Goal: Task Accomplishment & Management: Use online tool/utility

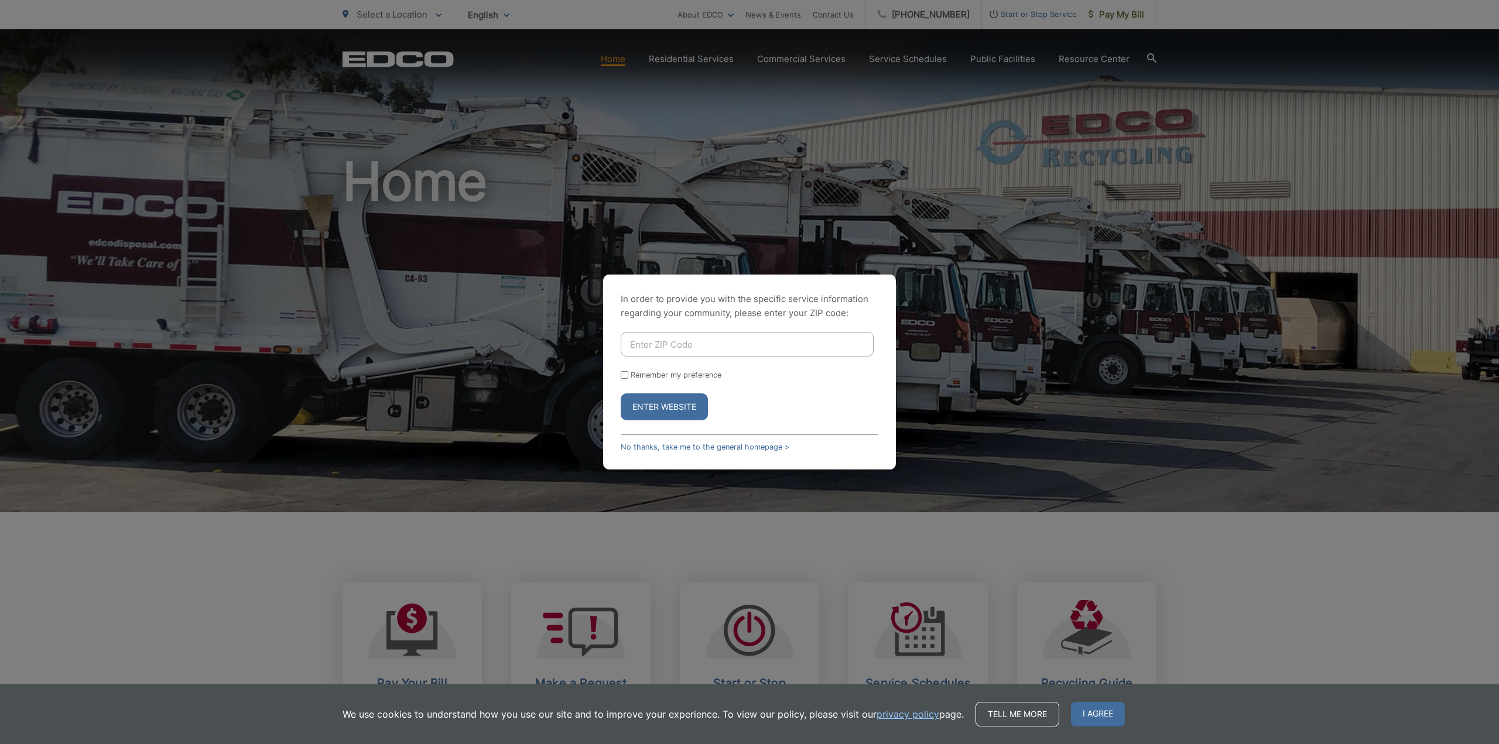
click at [652, 341] on input "Enter ZIP Code" at bounding box center [747, 344] width 253 height 25
type input "91942"
click at [641, 404] on button "Enter Website" at bounding box center [664, 407] width 87 height 27
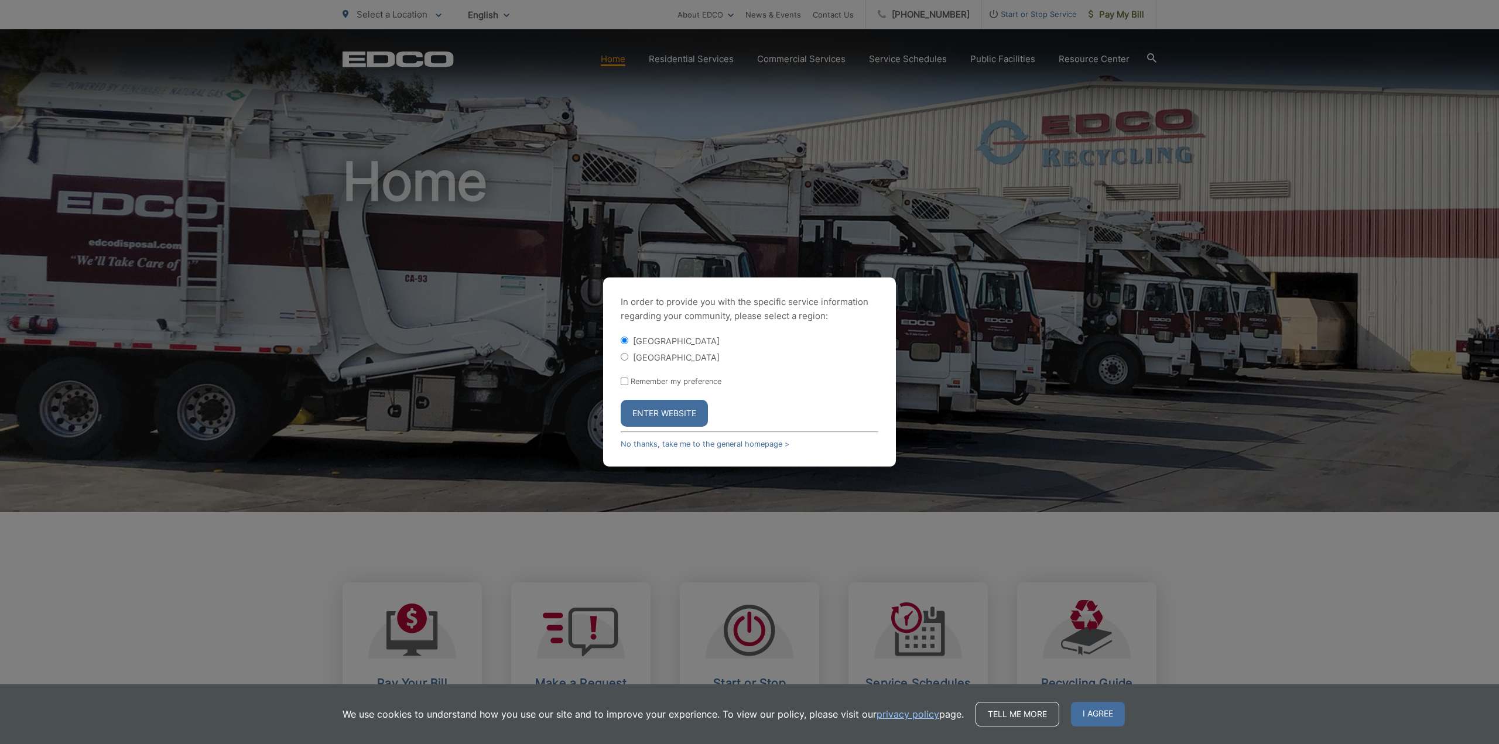
click at [671, 415] on button "Enter Website" at bounding box center [664, 413] width 87 height 27
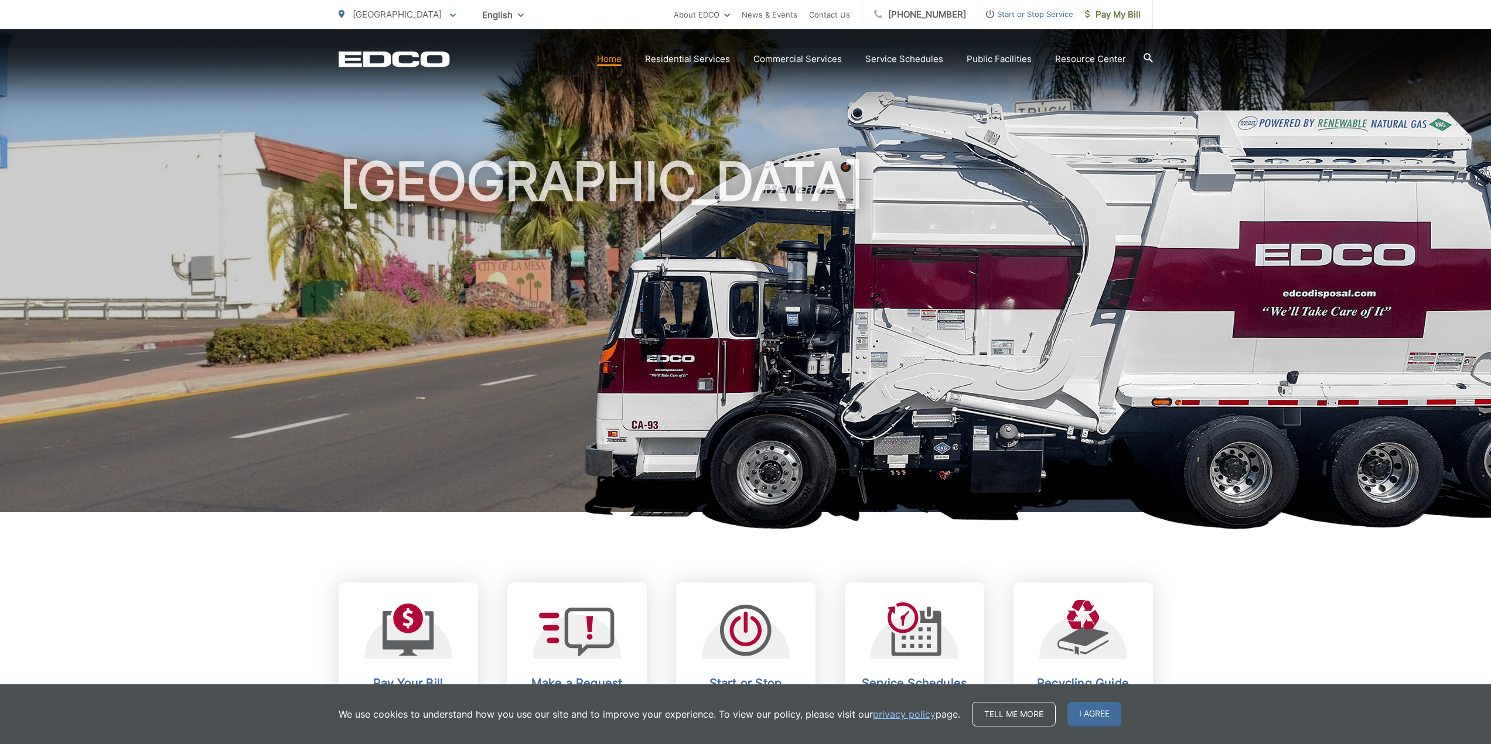
click at [1115, 15] on span "Pay My Bill" at bounding box center [1113, 15] width 56 height 14
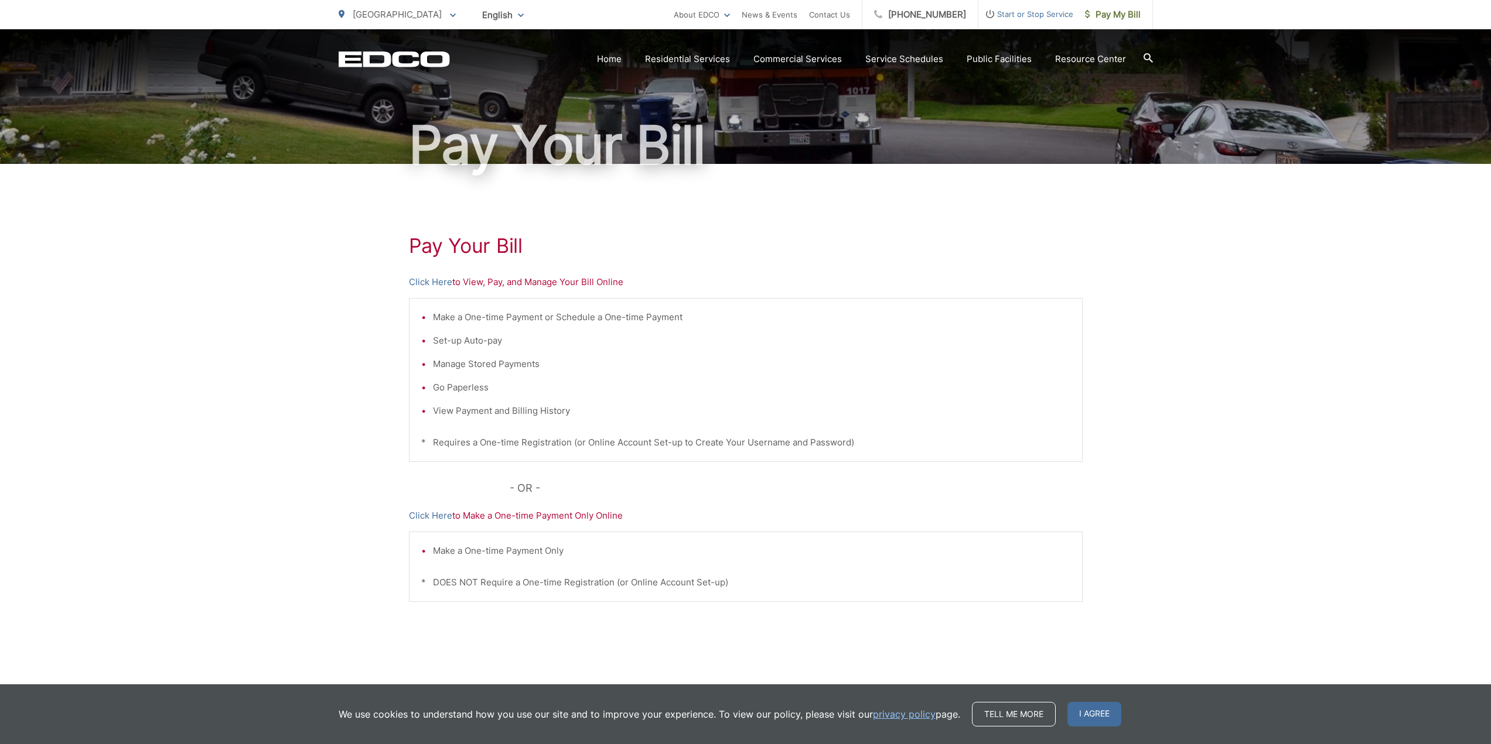
scroll to position [88, 0]
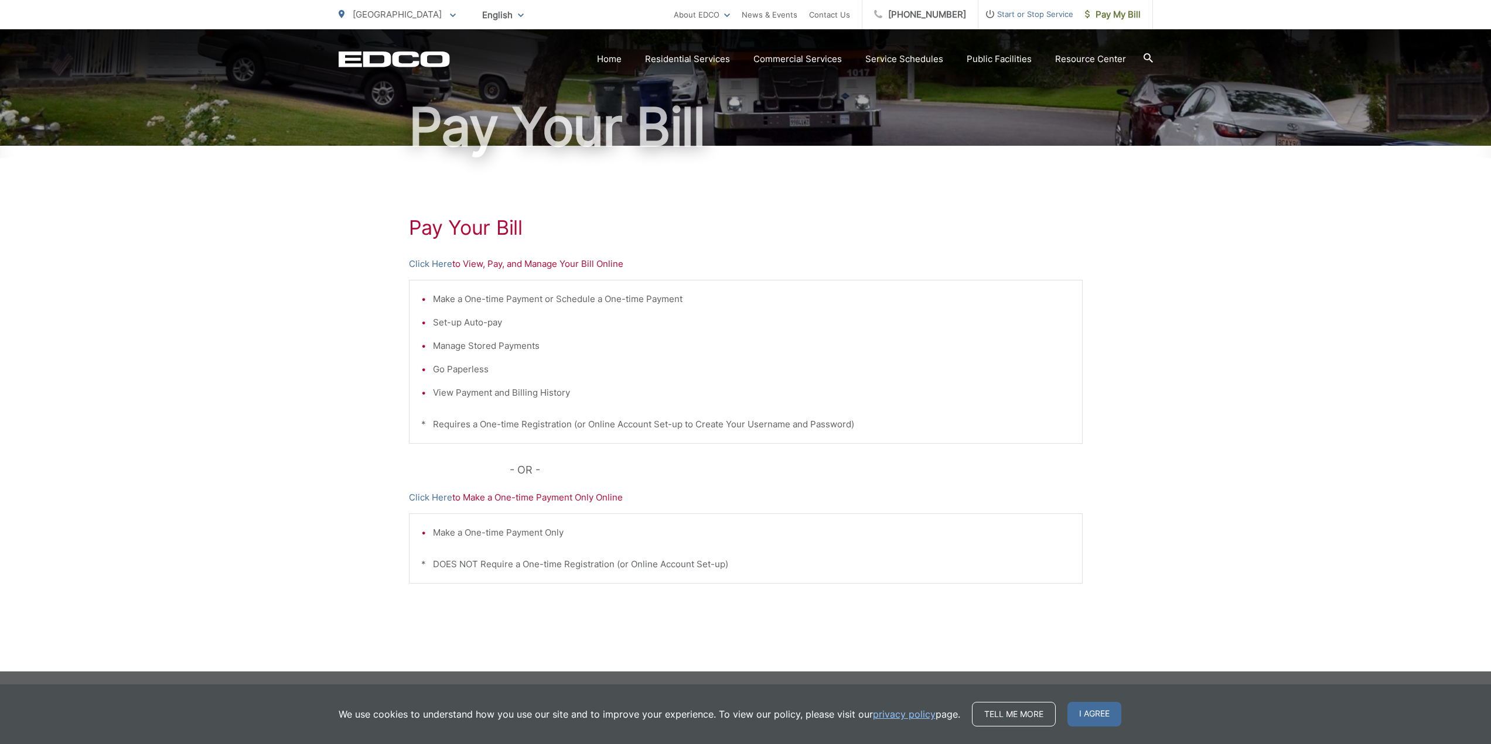
click at [436, 494] on link "Click Here" at bounding box center [430, 498] width 43 height 14
